Goal: Information Seeking & Learning: Understand process/instructions

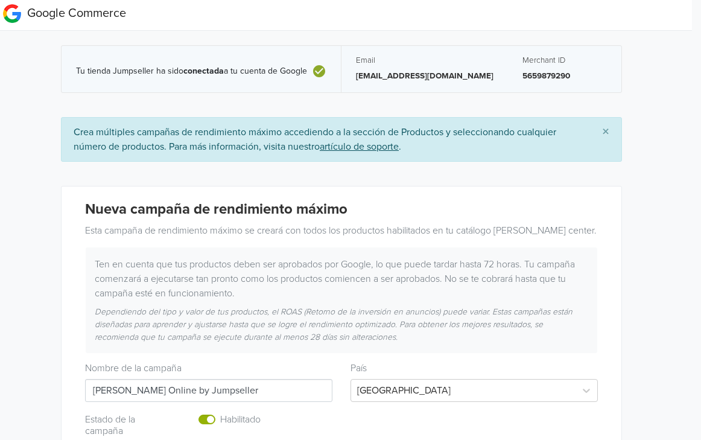
scroll to position [0, 8]
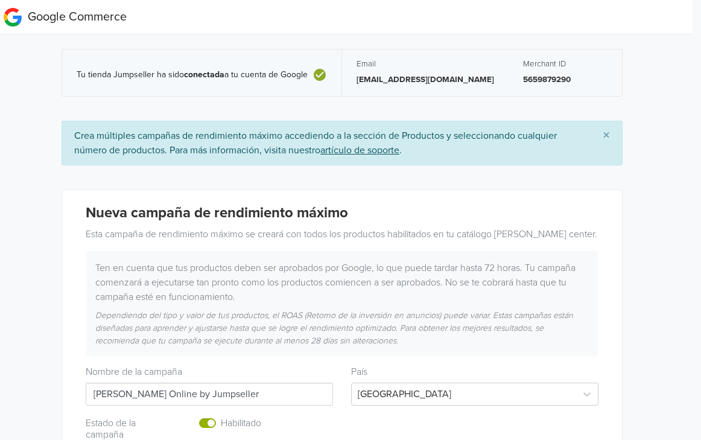
click at [369, 149] on u "artículo de soporte" at bounding box center [360, 150] width 79 height 12
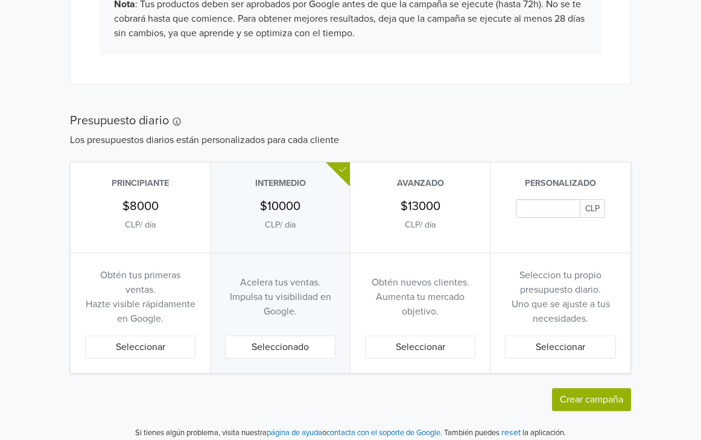
scroll to position [628, 0]
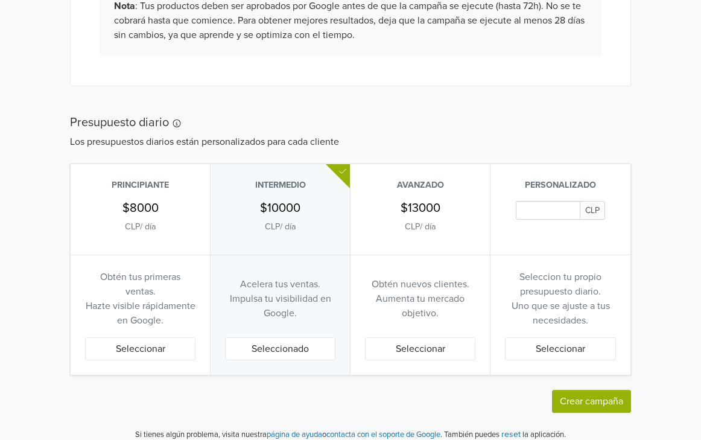
click at [259, 342] on button "Seleccionado" at bounding box center [280, 348] width 110 height 23
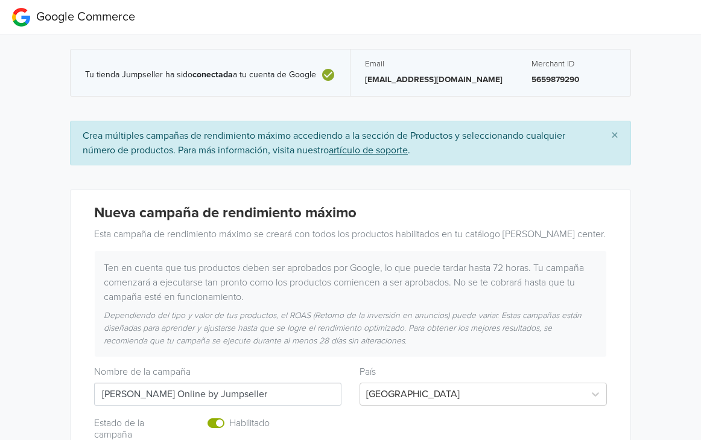
click at [328, 78] on icon at bounding box center [328, 75] width 12 height 12
click at [73, 75] on div "Tu tienda Jumpseller ha sido conectada a tu cuenta de Google" at bounding box center [211, 72] width 280 height 46
drag, startPoint x: 73, startPoint y: 75, endPoint x: 468, endPoint y: 63, distance: 395.5
click at [468, 63] on div "Tu tienda Jumpseller ha sido conectada a tu cuenta de Google Email [EMAIL_ADDRE…" at bounding box center [351, 72] width 560 height 46
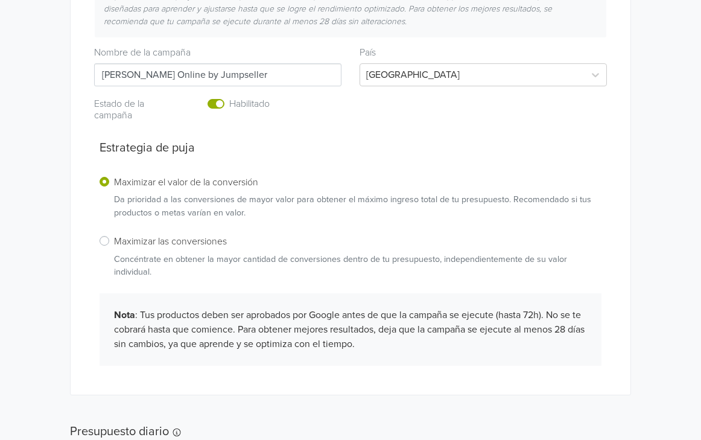
scroll to position [639, 0]
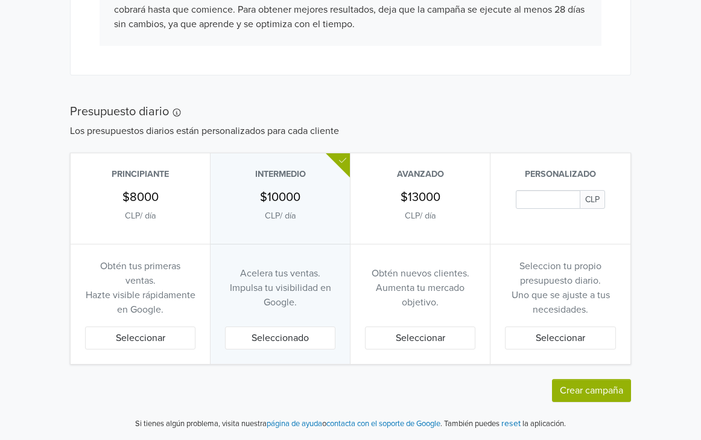
click at [295, 423] on link "página de ayuda" at bounding box center [295, 424] width 56 height 10
